Goal: Task Accomplishment & Management: Use online tool/utility

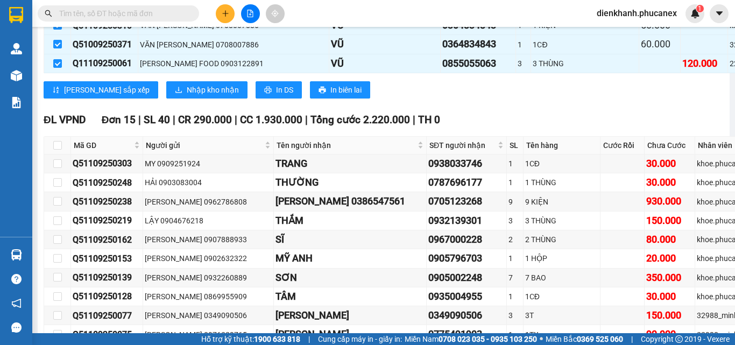
scroll to position [6885, 0]
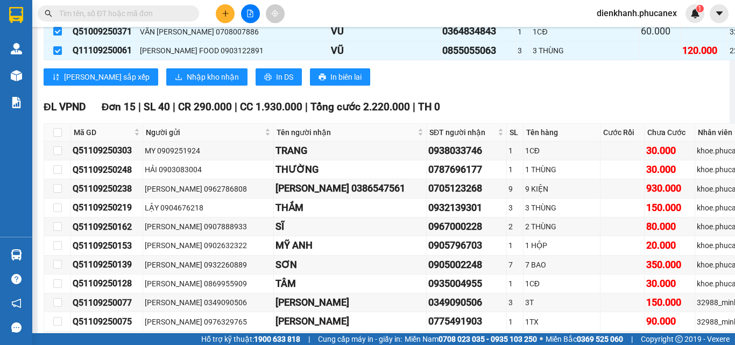
scroll to position [6724, 0]
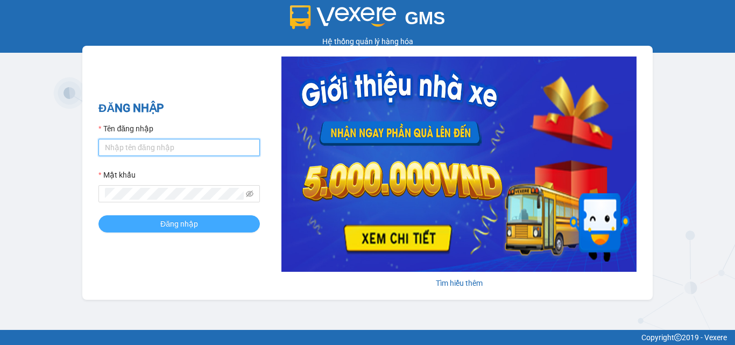
type input "dienkhanh.phucanex"
click at [183, 218] on span "Đăng nhập" at bounding box center [179, 224] width 38 height 12
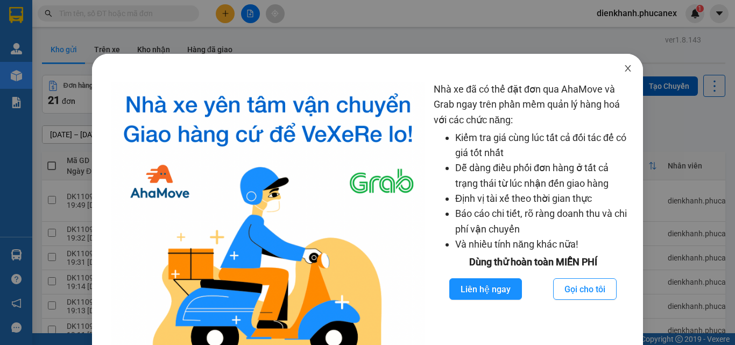
click at [623, 70] on icon "close" at bounding box center [627, 68] width 9 height 9
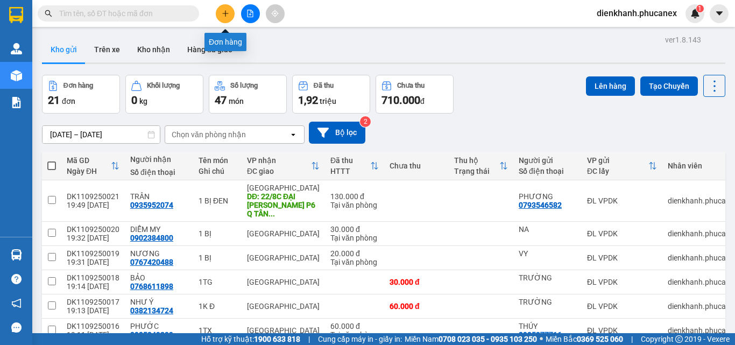
click at [248, 16] on icon "file-add" at bounding box center [250, 14] width 8 height 8
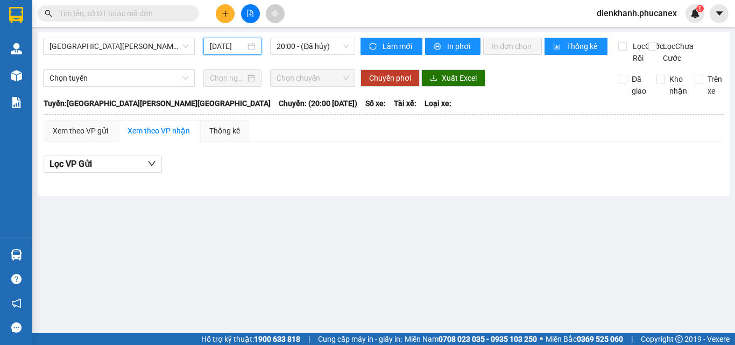
click at [221, 44] on input "12/09/2025" at bounding box center [228, 46] width 36 height 12
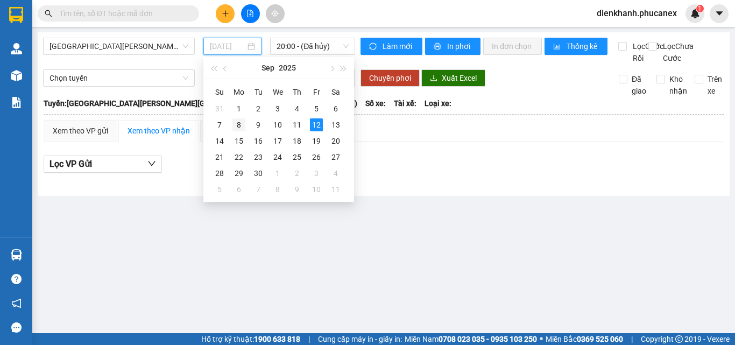
click at [238, 124] on div "8" at bounding box center [238, 124] width 13 height 13
type input "08/09/2025"
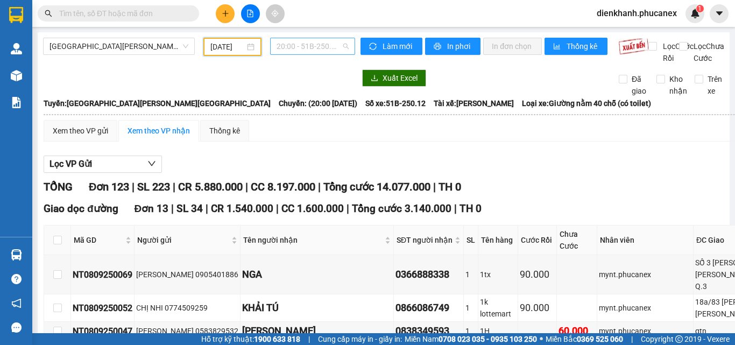
click at [293, 44] on span "20:00 - 51B-250.12" at bounding box center [312, 46] width 72 height 16
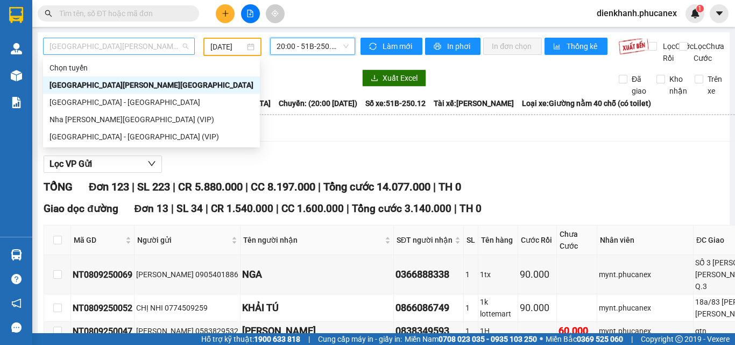
click at [126, 51] on span "[GEOGRAPHIC_DATA][PERSON_NAME][GEOGRAPHIC_DATA]" at bounding box center [118, 46] width 139 height 16
click at [125, 117] on div "Nha [PERSON_NAME][GEOGRAPHIC_DATA] (VIP)" at bounding box center [151, 120] width 204 height 12
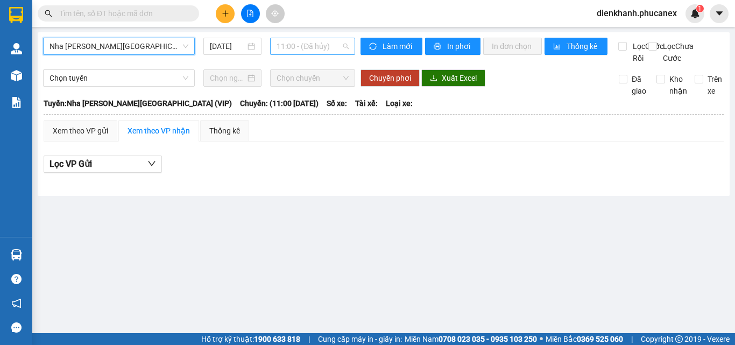
click at [286, 44] on span "11:00 - (Đã hủy)" at bounding box center [312, 46] width 72 height 16
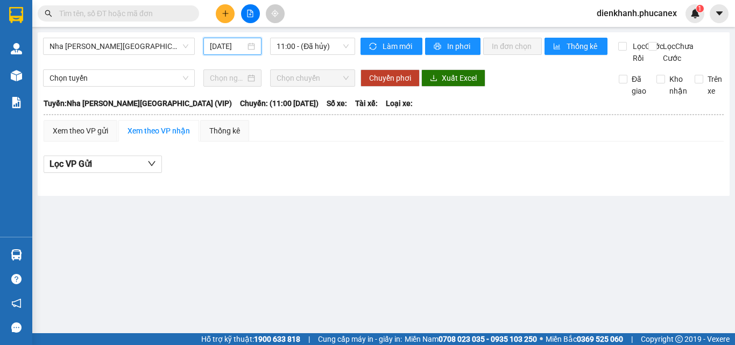
click at [222, 51] on input "[DATE]" at bounding box center [228, 46] width 36 height 12
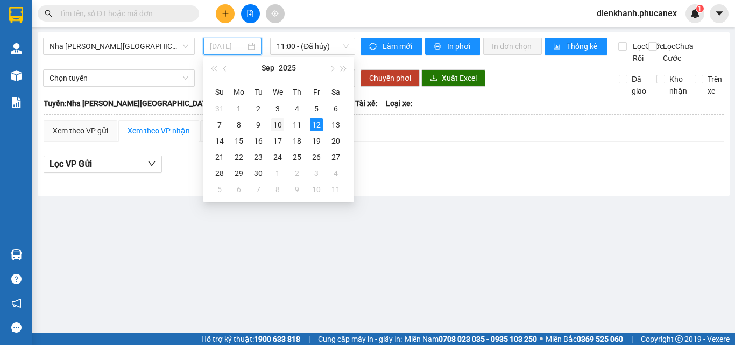
click at [279, 123] on div "10" at bounding box center [277, 124] width 13 height 13
click at [234, 48] on input "10/09/2025" at bounding box center [227, 47] width 34 height 12
click at [253, 126] on div "9" at bounding box center [258, 125] width 13 height 13
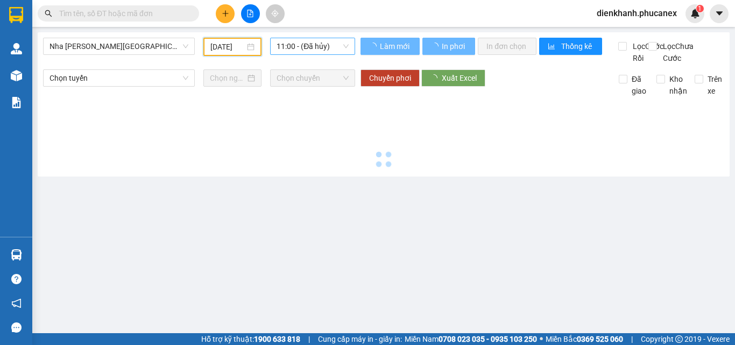
type input "09/09/2025"
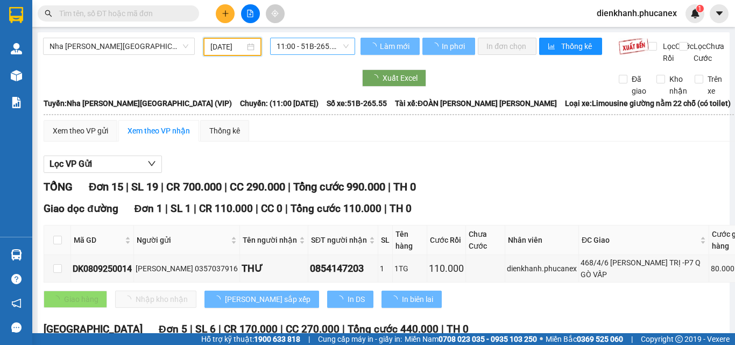
click at [282, 48] on span "11:00 - 51B-265.55" at bounding box center [312, 46] width 72 height 16
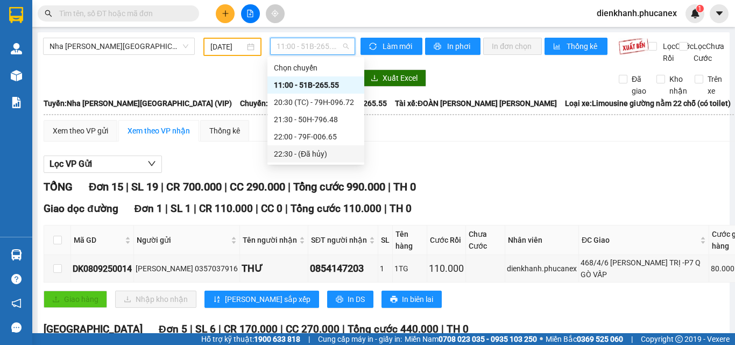
click at [456, 173] on div "Lọc VP Gửi" at bounding box center [449, 164] width 811 height 18
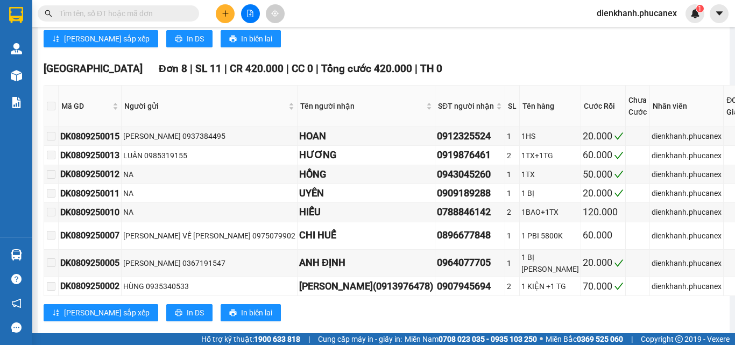
scroll to position [627, 0]
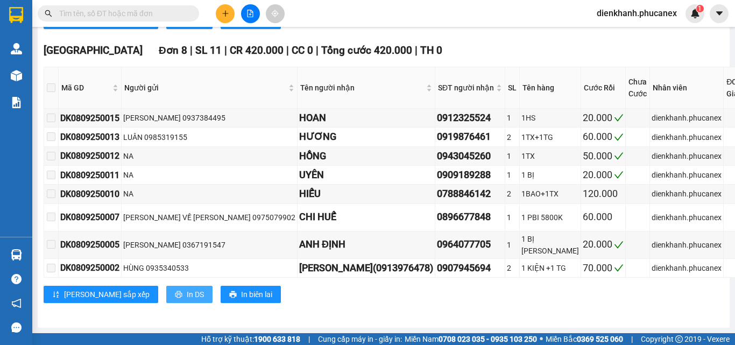
click at [187, 288] on span "In DS" at bounding box center [195, 294] width 17 height 12
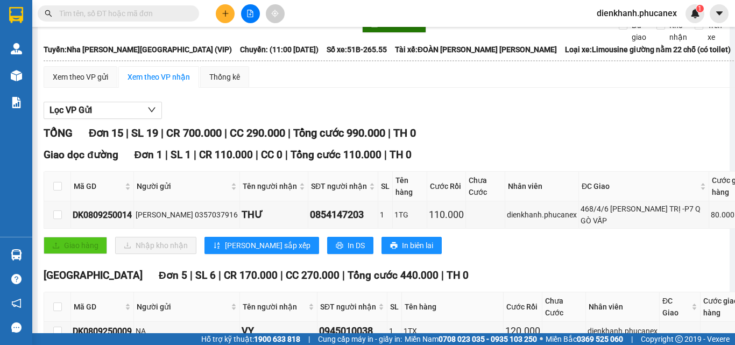
scroll to position [0, 0]
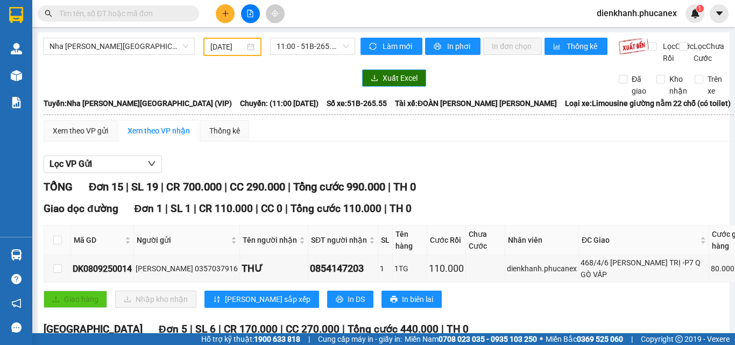
click at [380, 87] on button "Xuất Excel" at bounding box center [394, 77] width 64 height 17
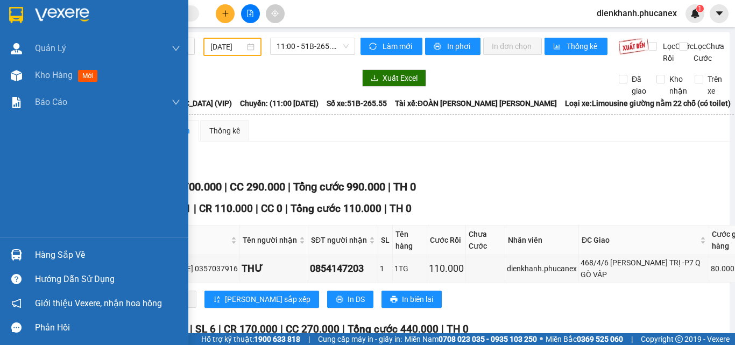
click at [5, 14] on div at bounding box center [94, 17] width 188 height 35
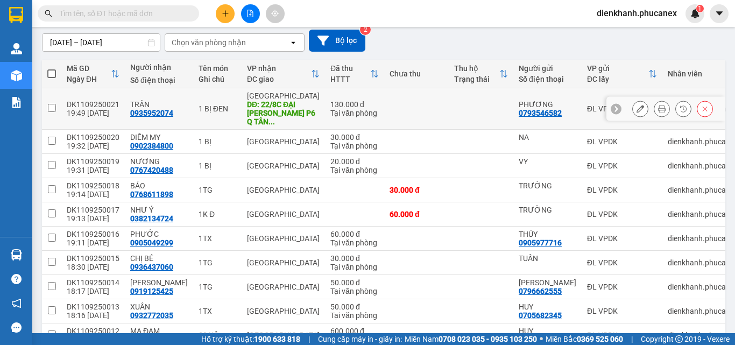
scroll to position [146, 0]
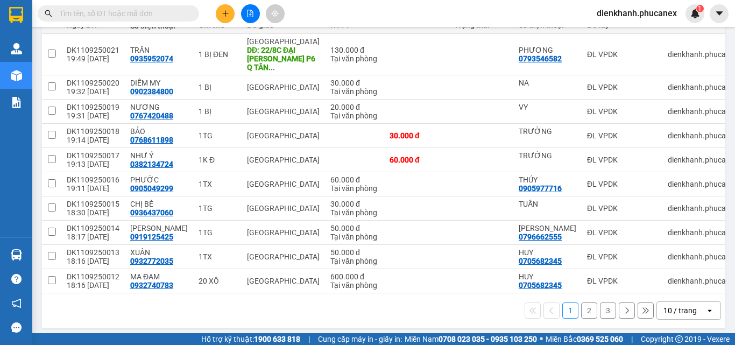
drag, startPoint x: 68, startPoint y: 307, endPoint x: 70, endPoint y: 297, distance: 10.4
click at [68, 307] on div "1 2 3 10 / trang open" at bounding box center [383, 310] width 675 height 18
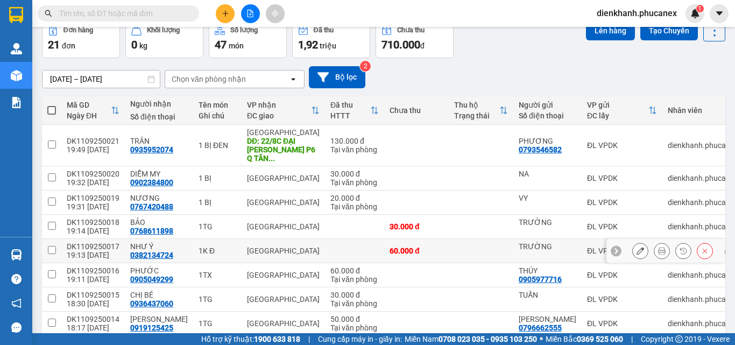
scroll to position [0, 0]
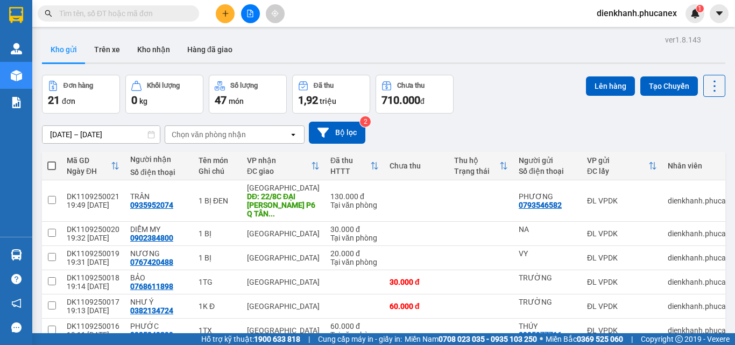
click at [51, 160] on label at bounding box center [51, 165] width 9 height 11
click at [52, 160] on input "checkbox" at bounding box center [52, 160] width 0 height 0
checkbox input "true"
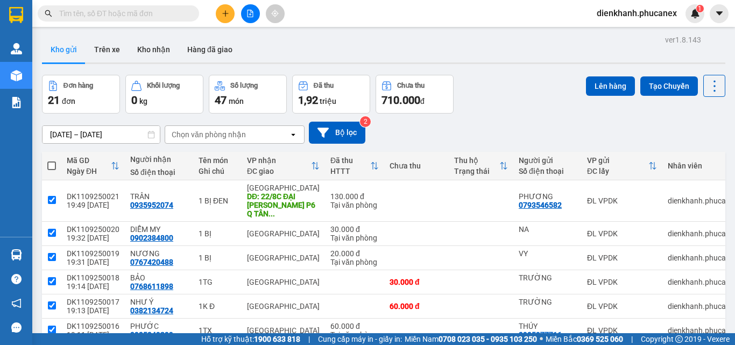
checkbox input "true"
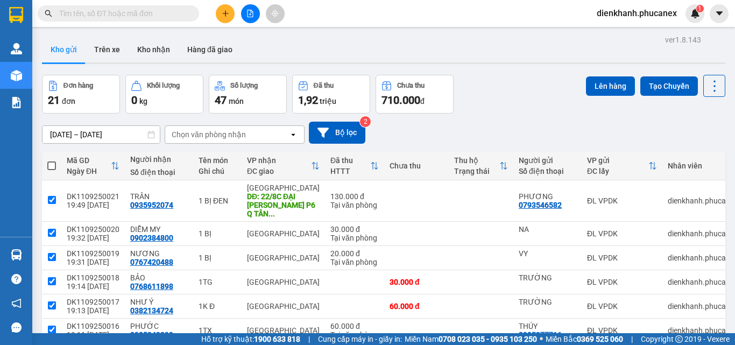
checkbox input "true"
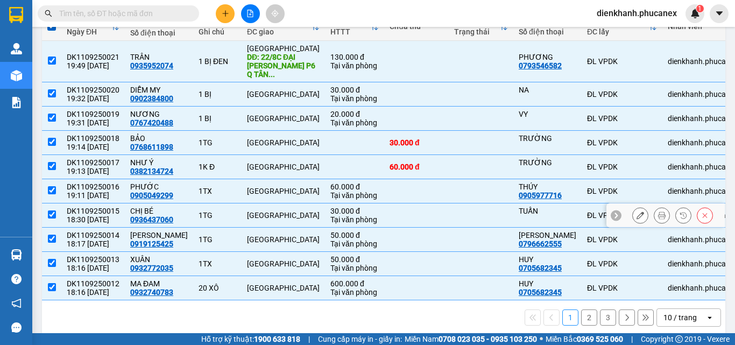
scroll to position [146, 0]
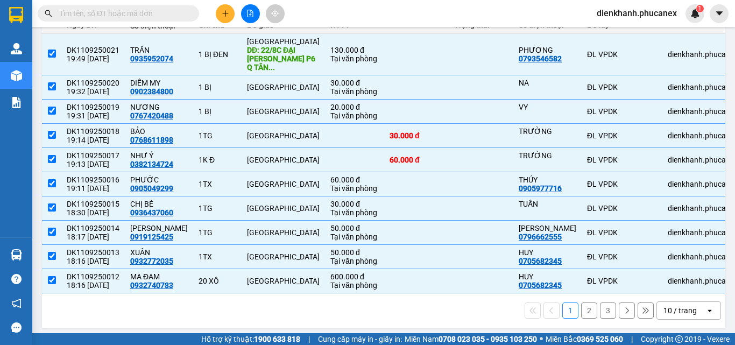
click at [670, 313] on div "10 / trang" at bounding box center [681, 310] width 48 height 17
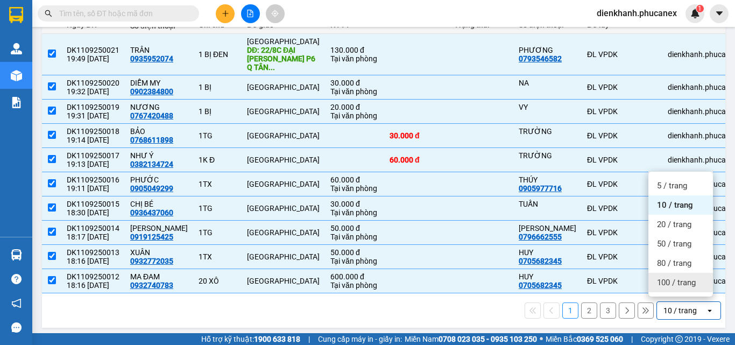
click at [665, 278] on span "100 / trang" at bounding box center [676, 282] width 39 height 11
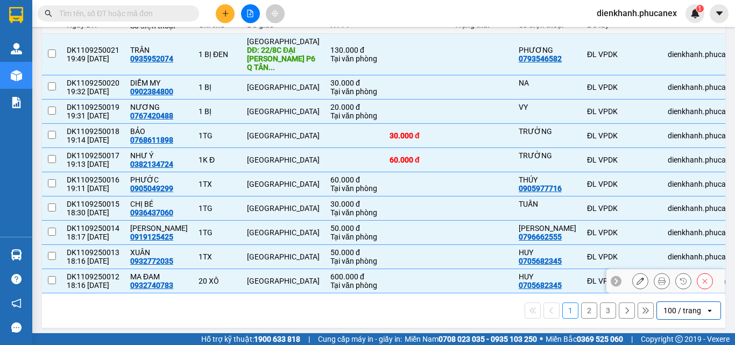
checkbox input "false"
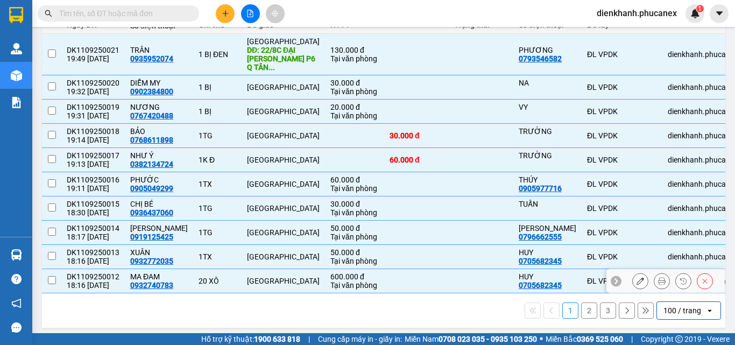
checkbox input "false"
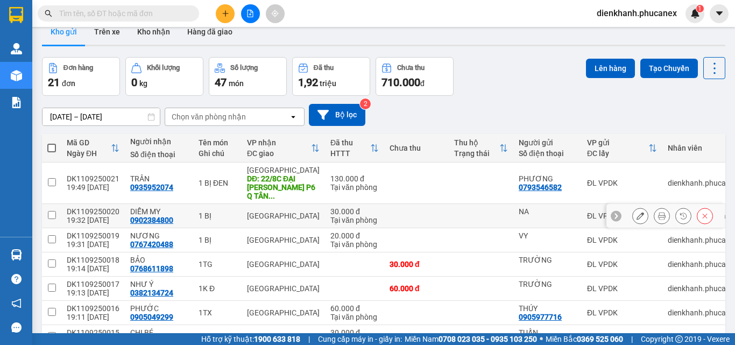
scroll to position [0, 0]
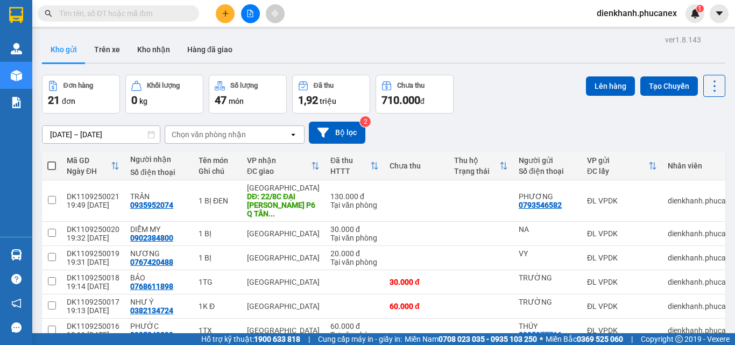
click at [51, 159] on th at bounding box center [51, 166] width 19 height 29
click at [54, 166] on span at bounding box center [51, 165] width 9 height 9
click at [52, 160] on input "checkbox" at bounding box center [52, 160] width 0 height 0
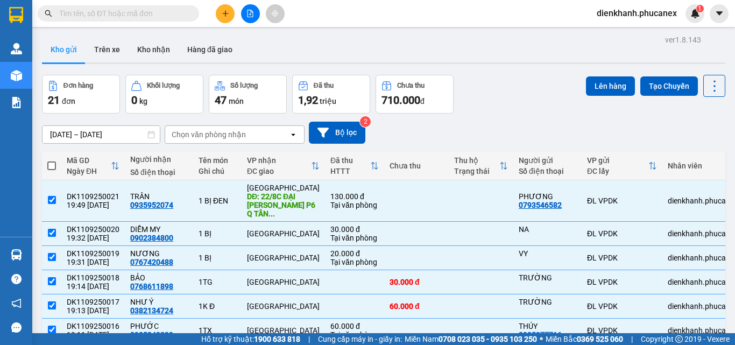
checkbox input "true"
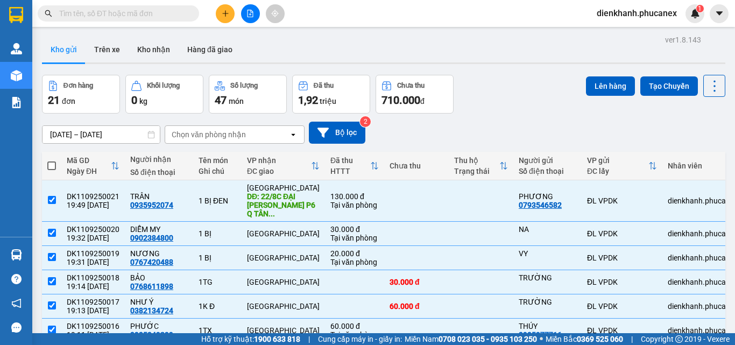
checkbox input "true"
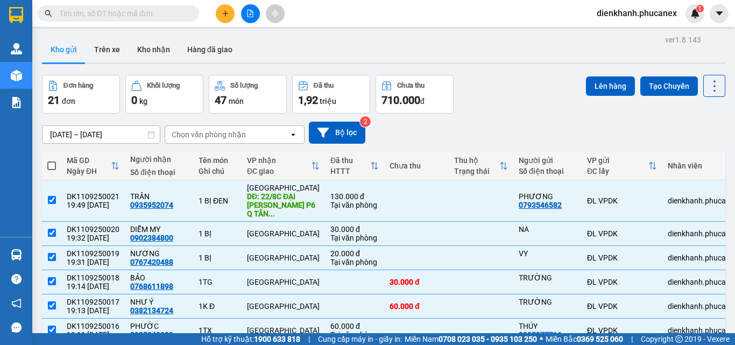
checkbox input "true"
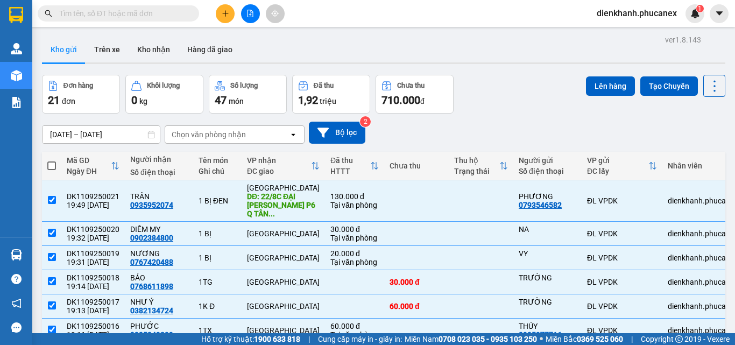
checkbox input "true"
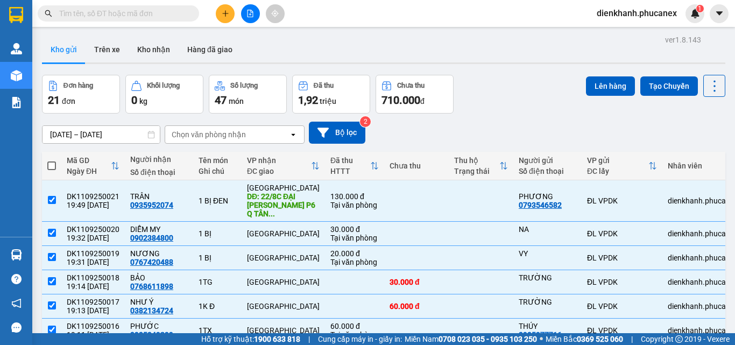
checkbox input "true"
click at [604, 85] on button "Lên hàng" at bounding box center [610, 85] width 49 height 19
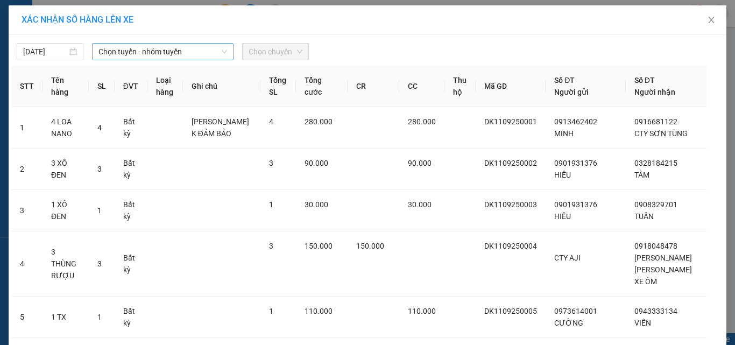
click at [128, 56] on span "Chọn tuyến - nhóm tuyến" at bounding box center [162, 52] width 129 height 16
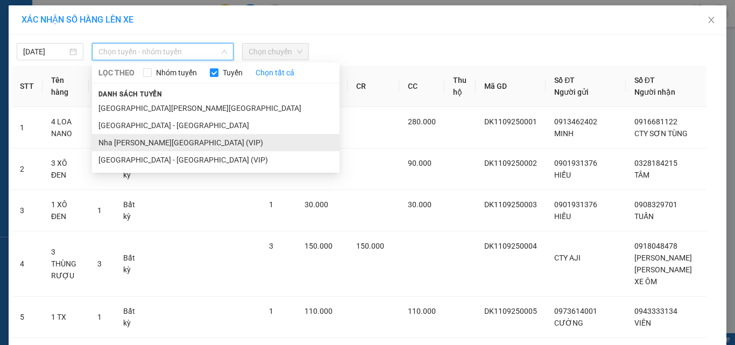
click at [150, 145] on li "Nha [PERSON_NAME][GEOGRAPHIC_DATA] (VIP)" at bounding box center [215, 142] width 247 height 17
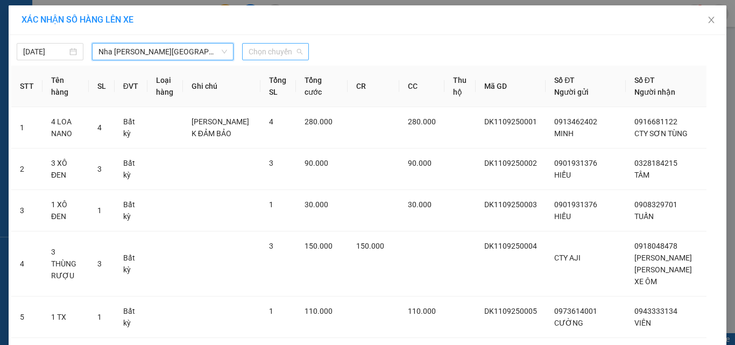
click at [272, 49] on span "Chọn chuyến" at bounding box center [276, 52] width 54 height 16
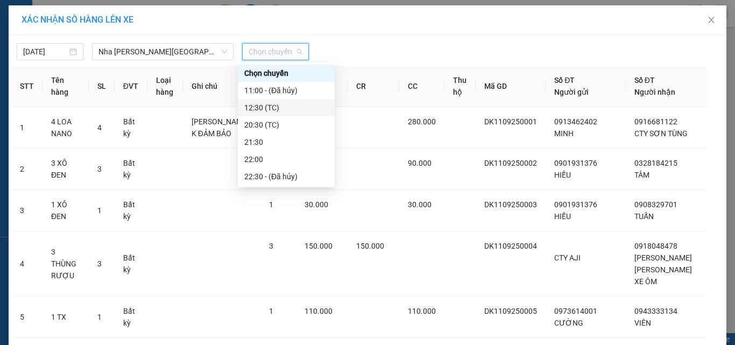
click at [267, 109] on div "12:30 (TC)" at bounding box center [286, 108] width 84 height 12
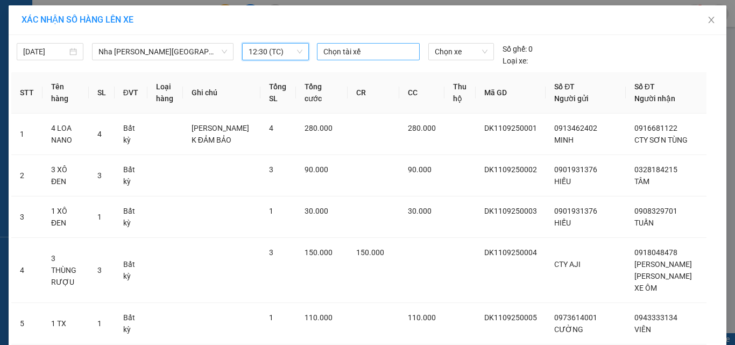
click at [339, 46] on div at bounding box center [369, 51] width 98 height 13
click at [574, 31] on div "XÁC NHẬN SỐ HÀNG LÊN XE" at bounding box center [368, 20] width 718 height 30
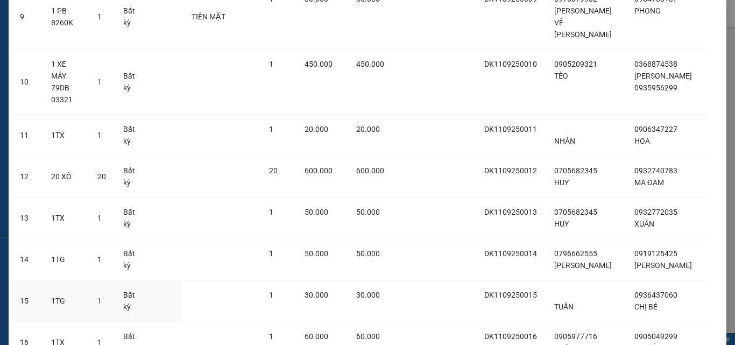
scroll to position [741, 0]
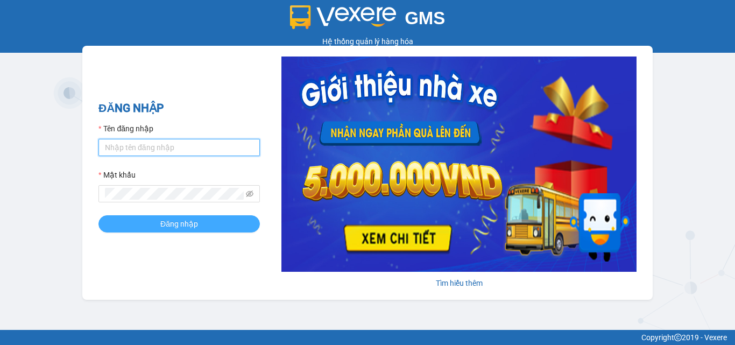
type input "dienkhanh.phucanex"
click at [166, 219] on span "Đăng nhập" at bounding box center [179, 224] width 38 height 12
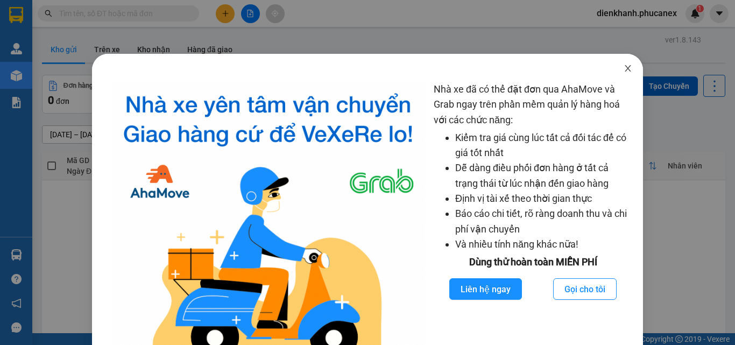
drag, startPoint x: 617, startPoint y: 67, endPoint x: 194, endPoint y: 31, distance: 424.9
click at [615, 67] on span "Close" at bounding box center [628, 69] width 30 height 30
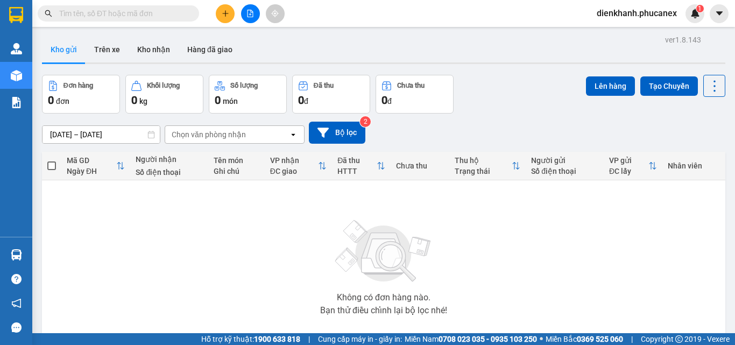
click at [181, 11] on input "text" at bounding box center [122, 14] width 127 height 12
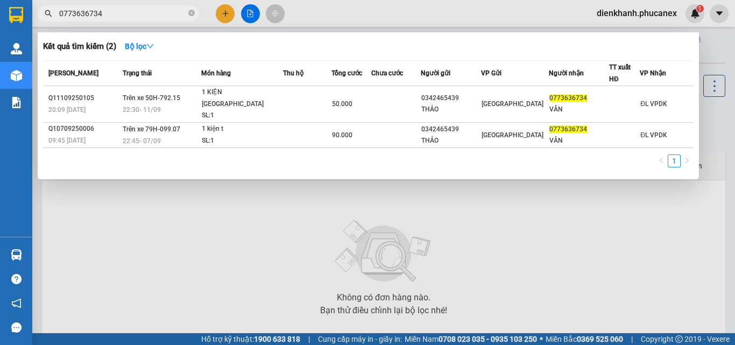
drag, startPoint x: 121, startPoint y: 14, endPoint x: 47, endPoint y: 10, distance: 74.4
click at [47, 10] on div "0773636734" at bounding box center [105, 13] width 210 height 16
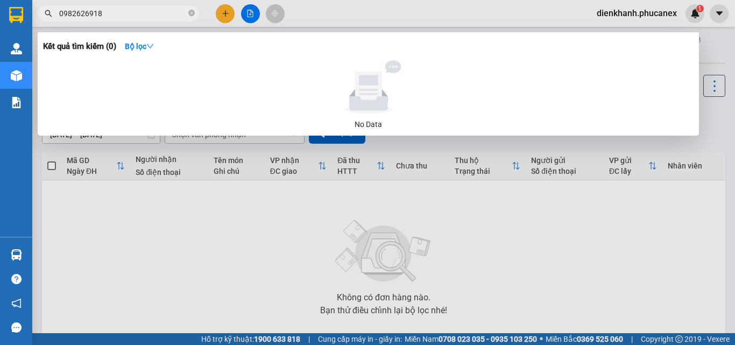
drag, startPoint x: 129, startPoint y: 15, endPoint x: 39, endPoint y: 8, distance: 90.1
click at [39, 8] on span "0982626918" at bounding box center [118, 13] width 161 height 16
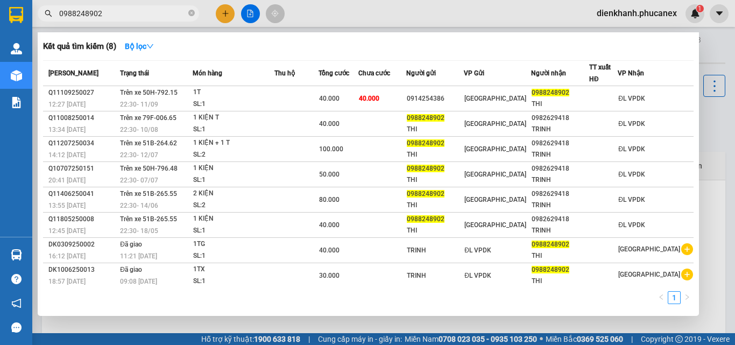
type input "0988248902"
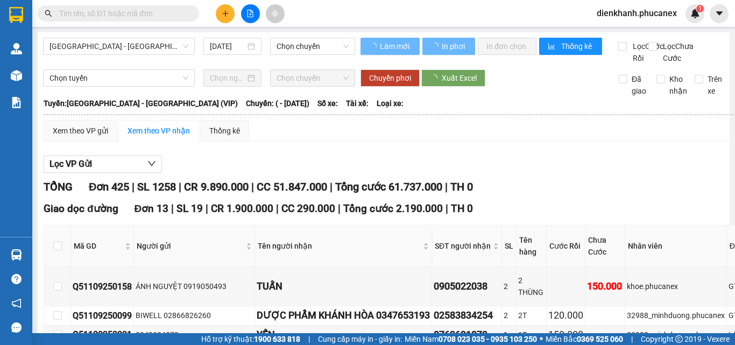
type input "[DATE]"
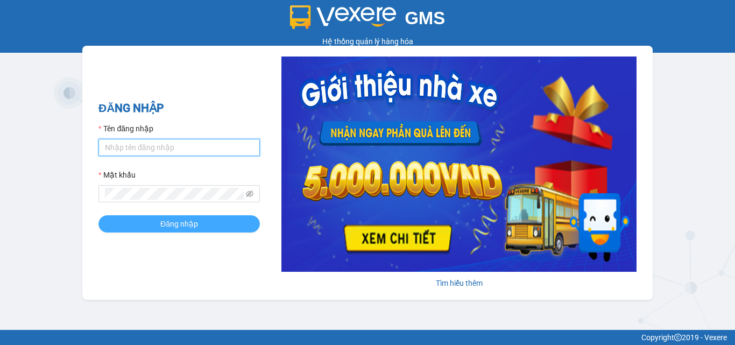
type input "dienkhanh.phucanex"
click at [159, 225] on button "Đăng nhập" at bounding box center [178, 223] width 161 height 17
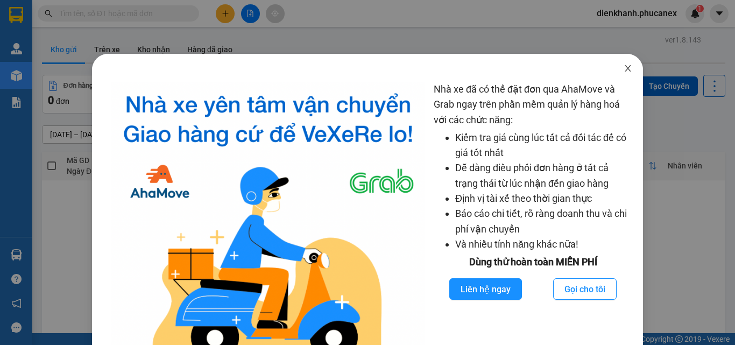
click at [623, 65] on icon "close" at bounding box center [627, 68] width 9 height 9
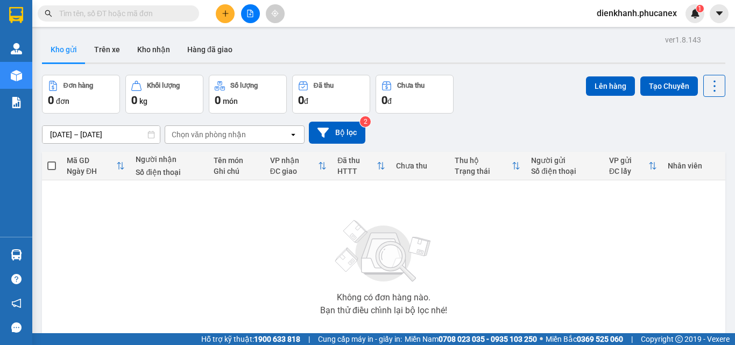
click at [253, 16] on icon "file-add" at bounding box center [250, 14] width 8 height 8
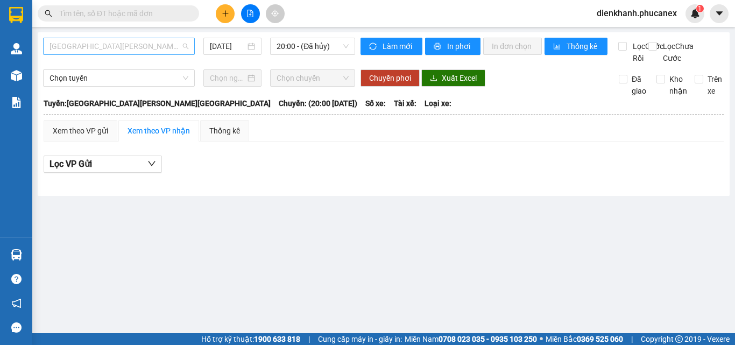
click at [122, 44] on span "[GEOGRAPHIC_DATA][PERSON_NAME][GEOGRAPHIC_DATA]" at bounding box center [118, 46] width 139 height 16
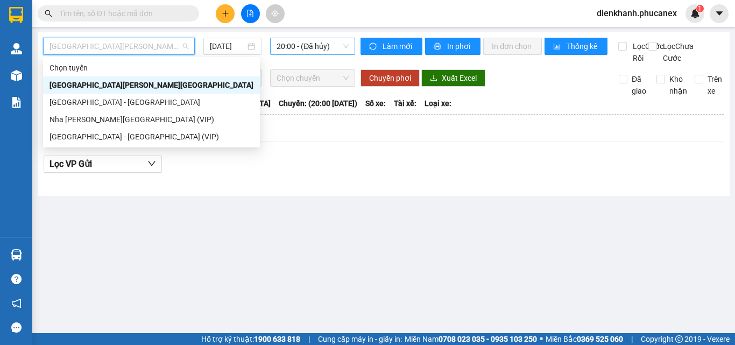
click at [308, 46] on span "20:00 - (Đã [PERSON_NAME])" at bounding box center [312, 46] width 72 height 16
click at [130, 45] on span "[GEOGRAPHIC_DATA][PERSON_NAME][GEOGRAPHIC_DATA]" at bounding box center [118, 46] width 139 height 16
drag, startPoint x: 122, startPoint y: 102, endPoint x: 122, endPoint y: 116, distance: 14.0
click at [122, 116] on div "[PERSON_NAME] [GEOGRAPHIC_DATA][PERSON_NAME][GEOGRAPHIC_DATA] [GEOGRAPHIC_DATA]…" at bounding box center [151, 102] width 217 height 86
click at [127, 116] on div "Nha [PERSON_NAME][GEOGRAPHIC_DATA] (VIP)" at bounding box center [151, 120] width 204 height 12
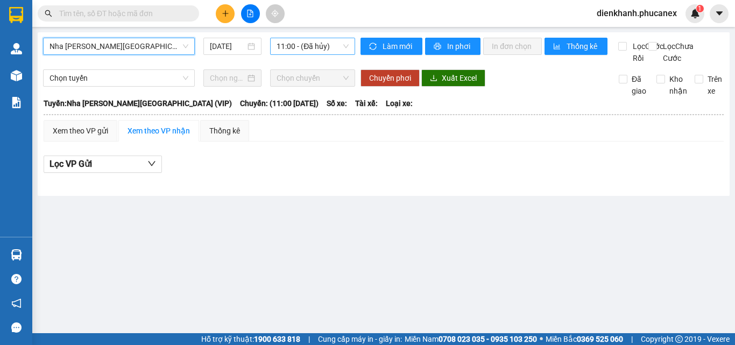
click at [297, 46] on span "11:00 - (Đã hủy)" at bounding box center [312, 46] width 72 height 16
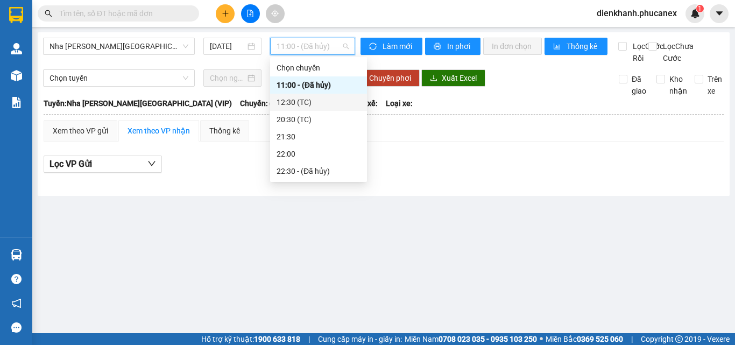
click at [292, 97] on div "12:30 (TC)" at bounding box center [318, 102] width 84 height 12
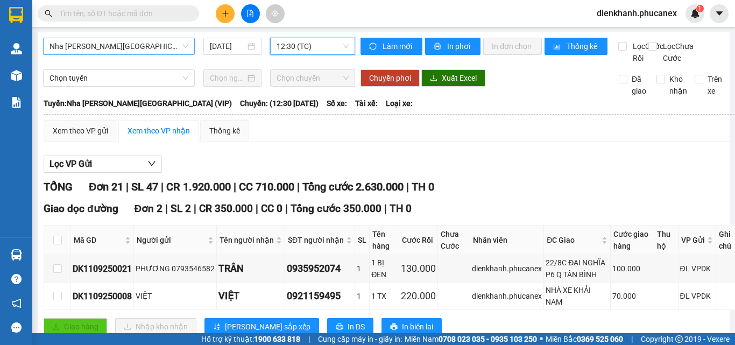
click at [140, 46] on span "Nha [PERSON_NAME][GEOGRAPHIC_DATA] (VIP)" at bounding box center [118, 46] width 139 height 16
click at [207, 51] on div "[DATE]" at bounding box center [232, 46] width 58 height 17
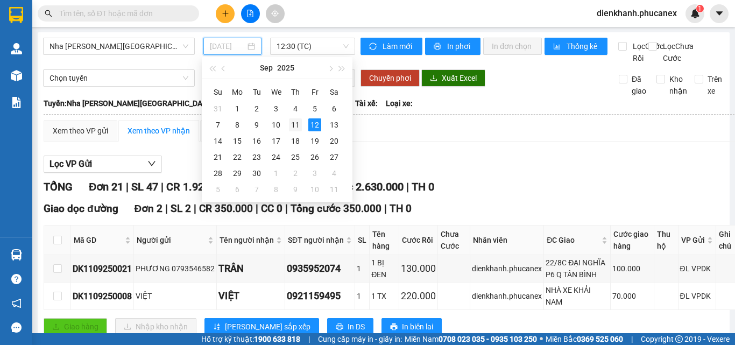
click at [301, 124] on div "11" at bounding box center [295, 124] width 13 height 13
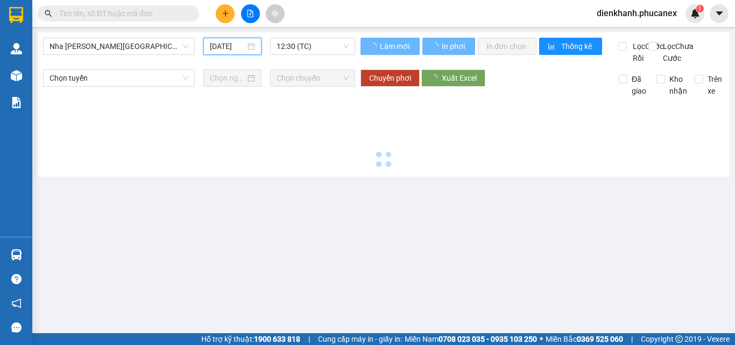
type input "[DATE]"
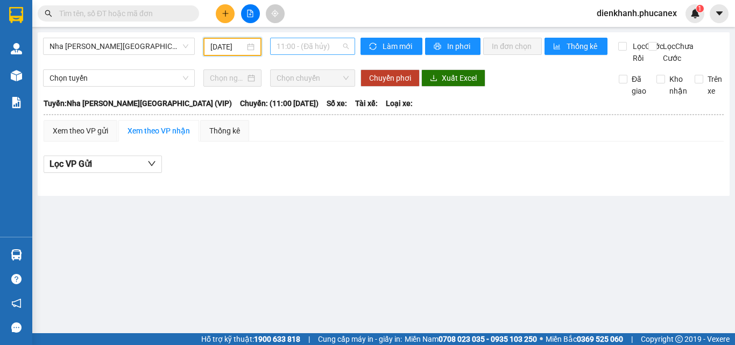
click at [312, 47] on span "11:00 - (Đã hủy)" at bounding box center [312, 46] width 72 height 16
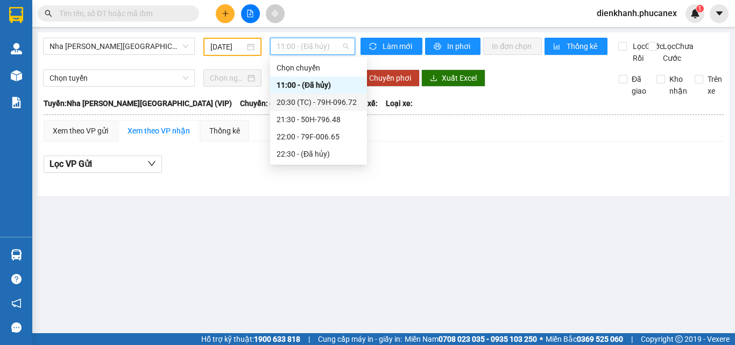
click at [318, 103] on div "20:30 (TC) - 79H-096.72" at bounding box center [318, 102] width 84 height 12
